Goal: Task Accomplishment & Management: Use online tool/utility

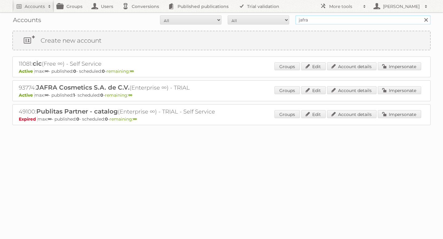
click at [346, 17] on input "jafra" at bounding box center [362, 19] width 135 height 9
type input "coolbox"
click at [421, 15] on input "Search" at bounding box center [425, 19] width 9 height 9
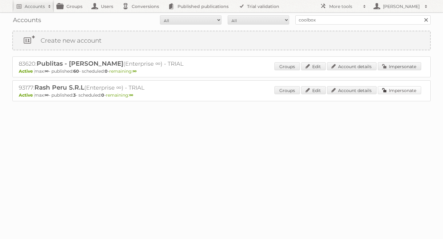
click at [393, 90] on link "Impersonate" at bounding box center [398, 90] width 43 height 8
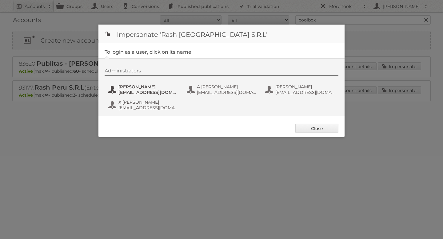
click at [135, 90] on span "[EMAIL_ADDRESS][DOMAIN_NAME]" at bounding box center [148, 93] width 60 height 6
